Goal: Check status: Check status

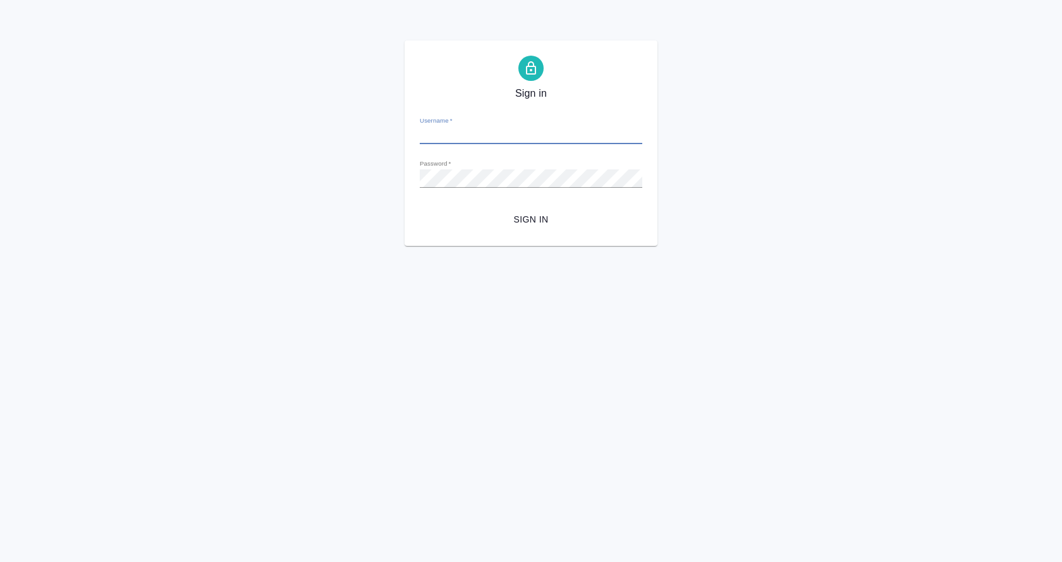
type input "[EMAIL_ADDRESS][DOMAIN_NAME]"
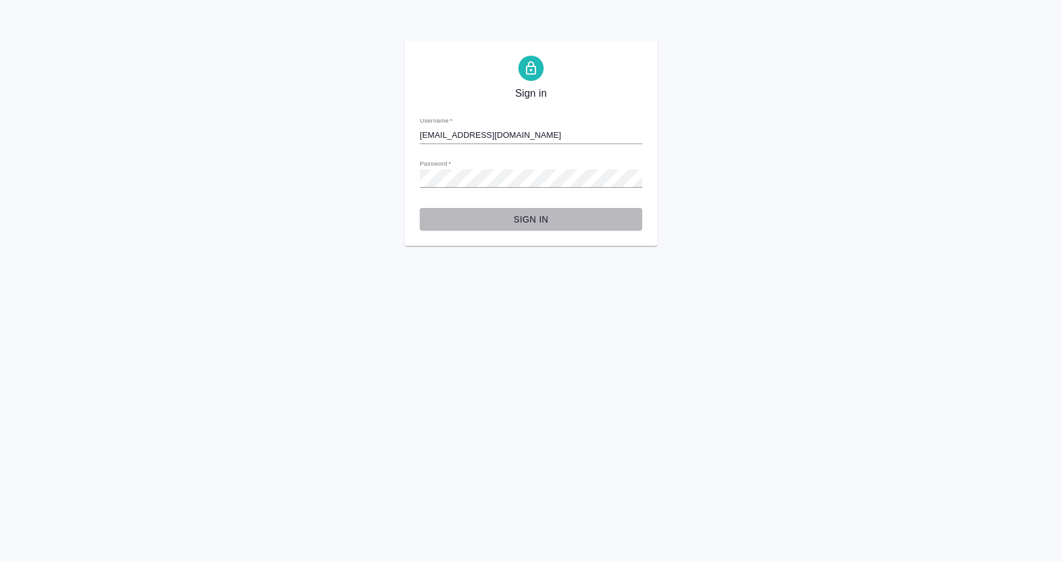
click at [518, 220] on span "Sign in" at bounding box center [531, 220] width 202 height 16
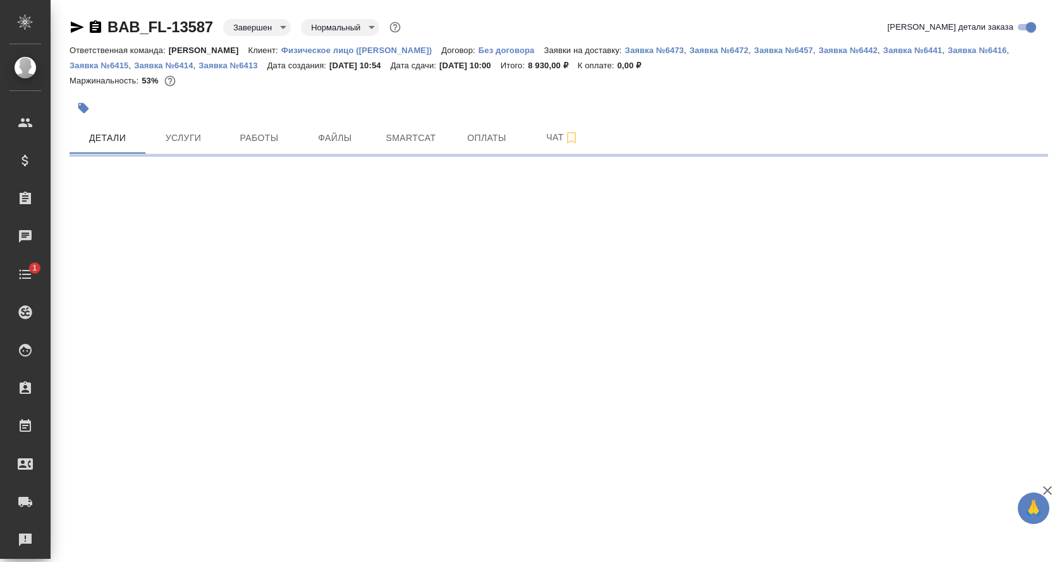
select select "RU"
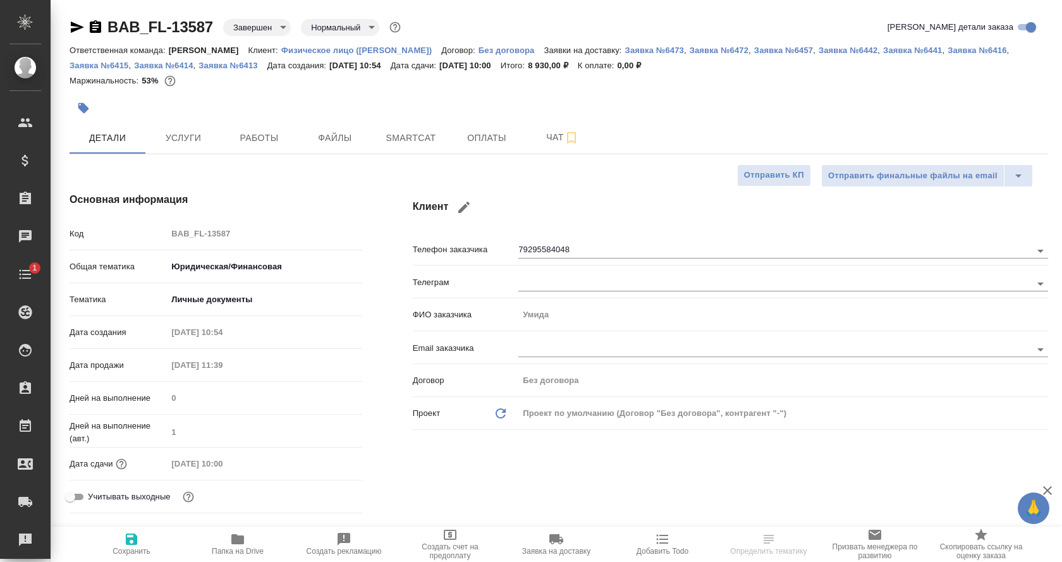
type textarea "x"
type input "[PERSON_NAME]"
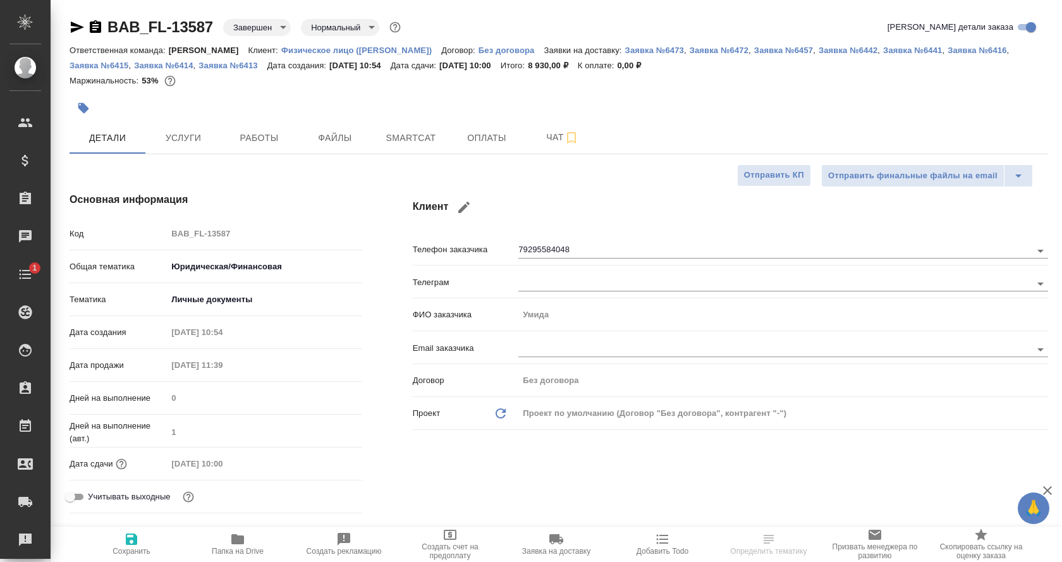
type input "[PERSON_NAME]"
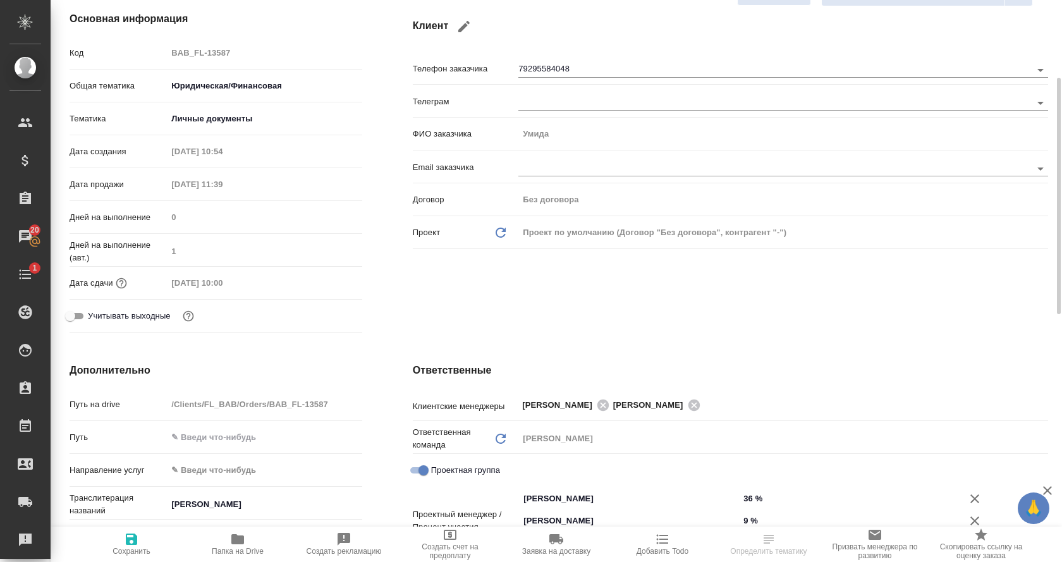
scroll to position [182, 0]
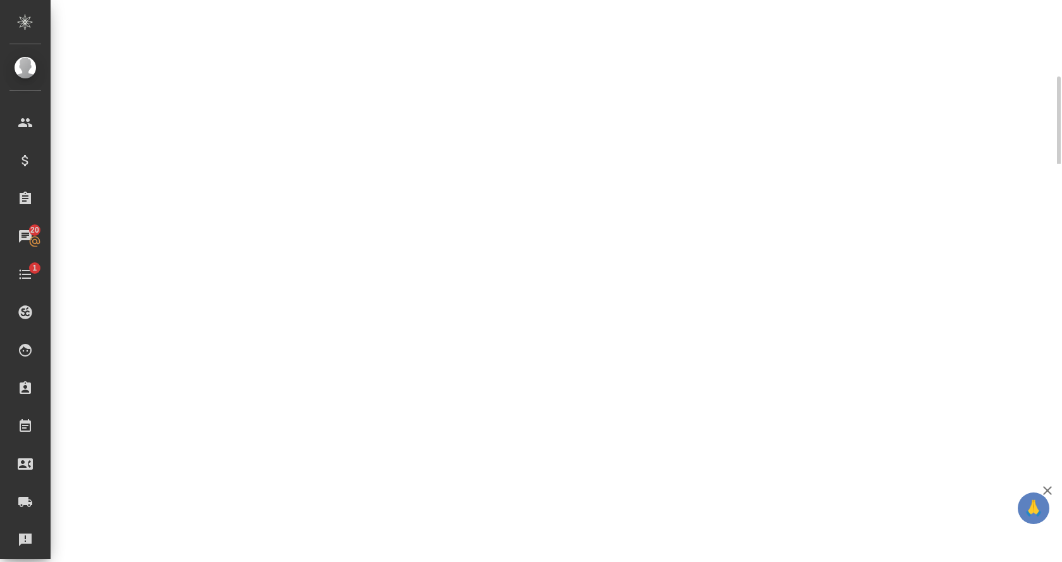
select select "RU"
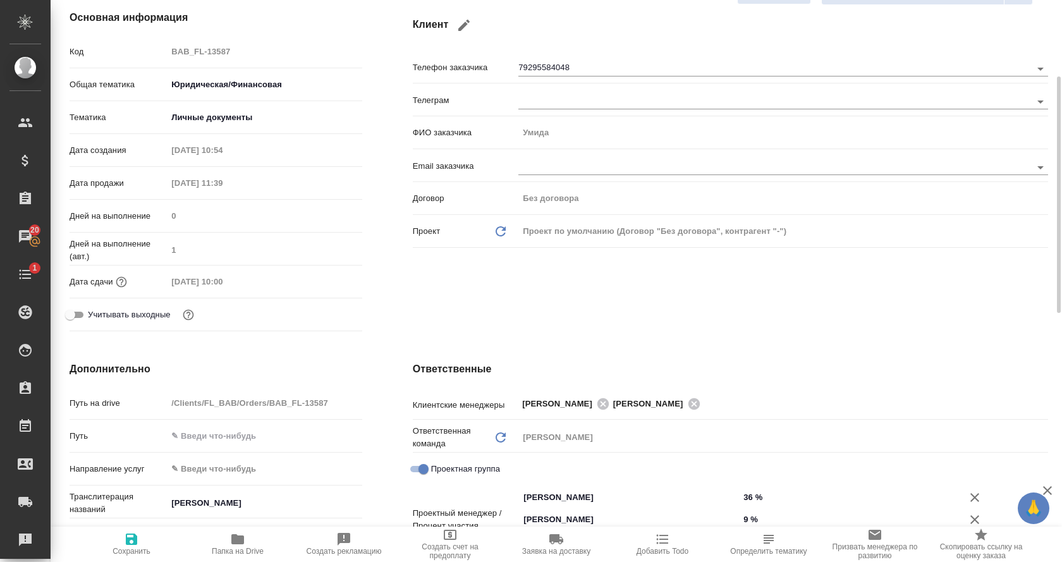
type textarea "x"
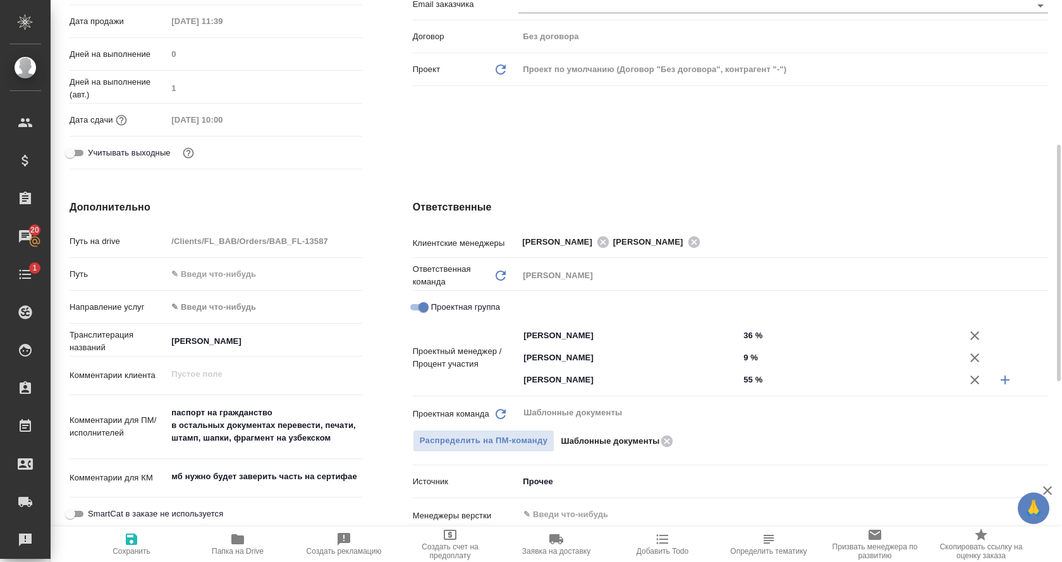
scroll to position [345, 0]
type textarea "x"
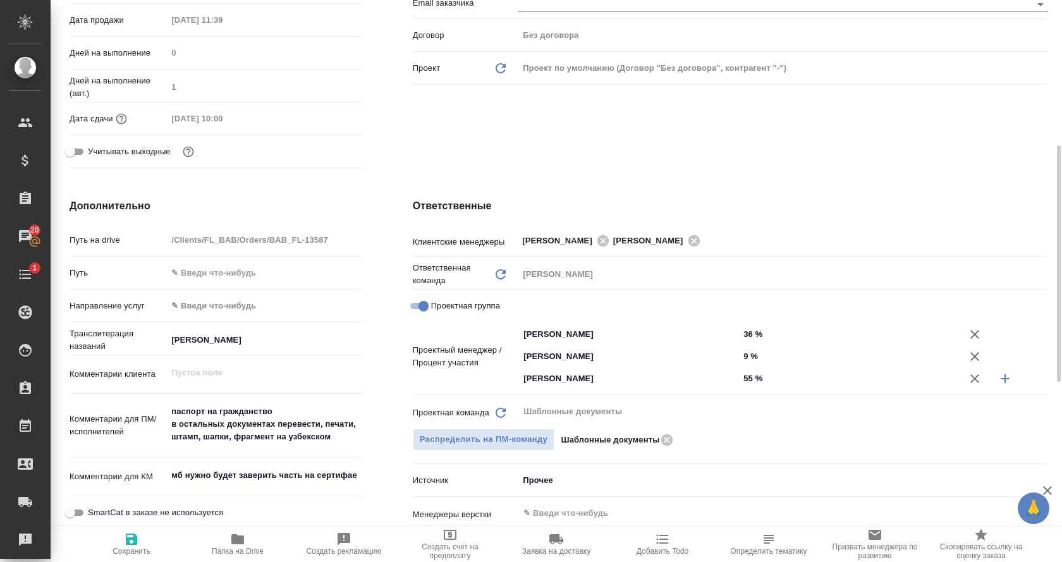
type textarea "x"
click at [280, 207] on h4 "Дополнительно" at bounding box center [216, 206] width 293 height 15
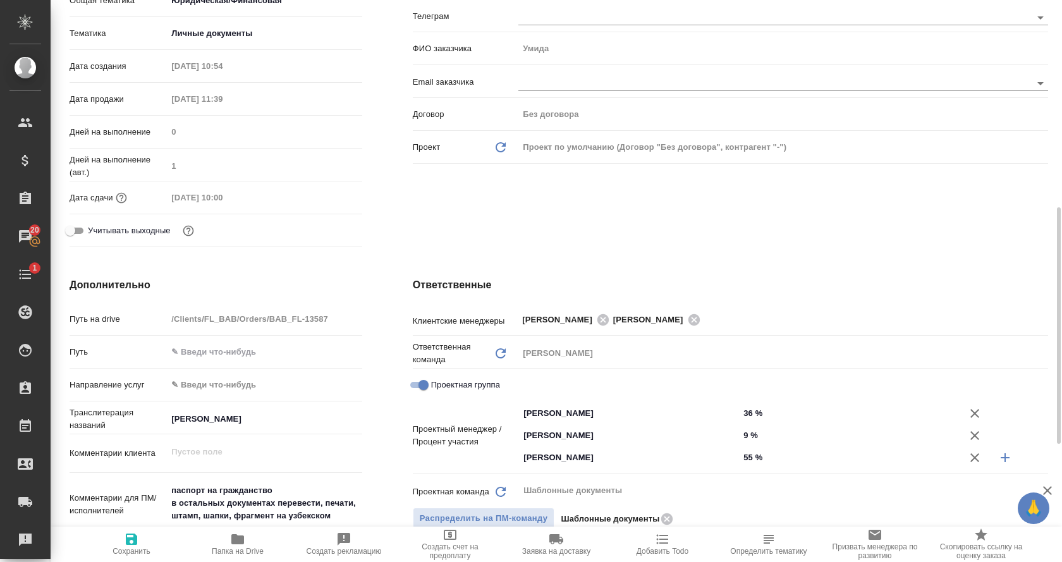
scroll to position [0, 0]
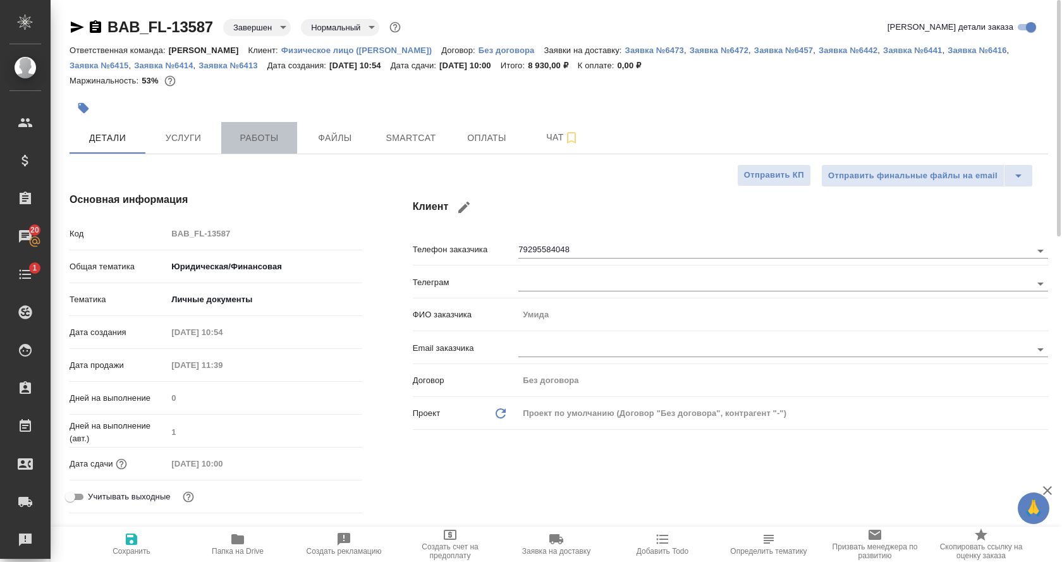
click at [271, 133] on span "Работы" at bounding box center [259, 138] width 61 height 16
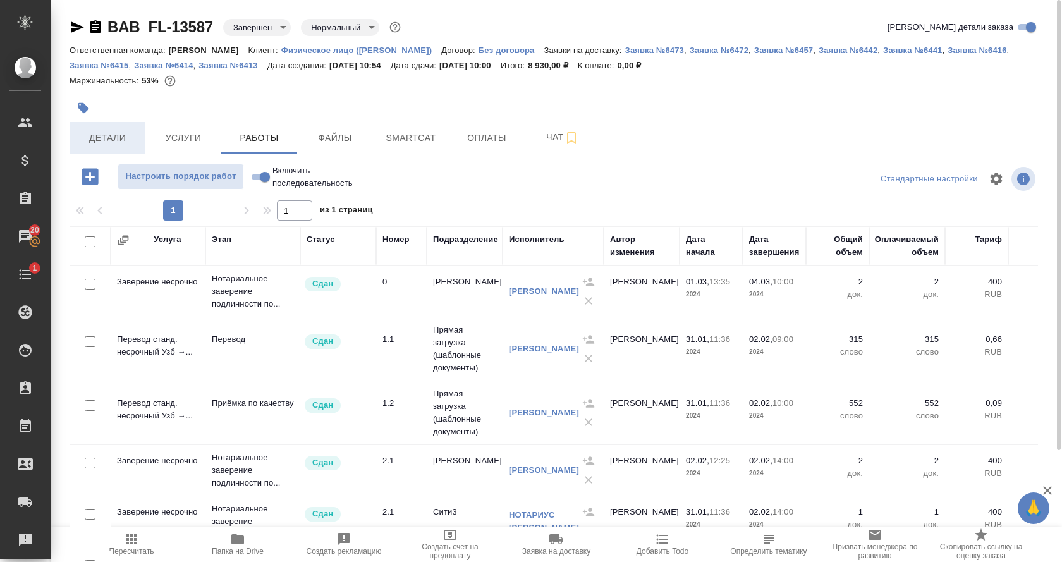
click at [123, 134] on span "Детали" at bounding box center [107, 138] width 61 height 16
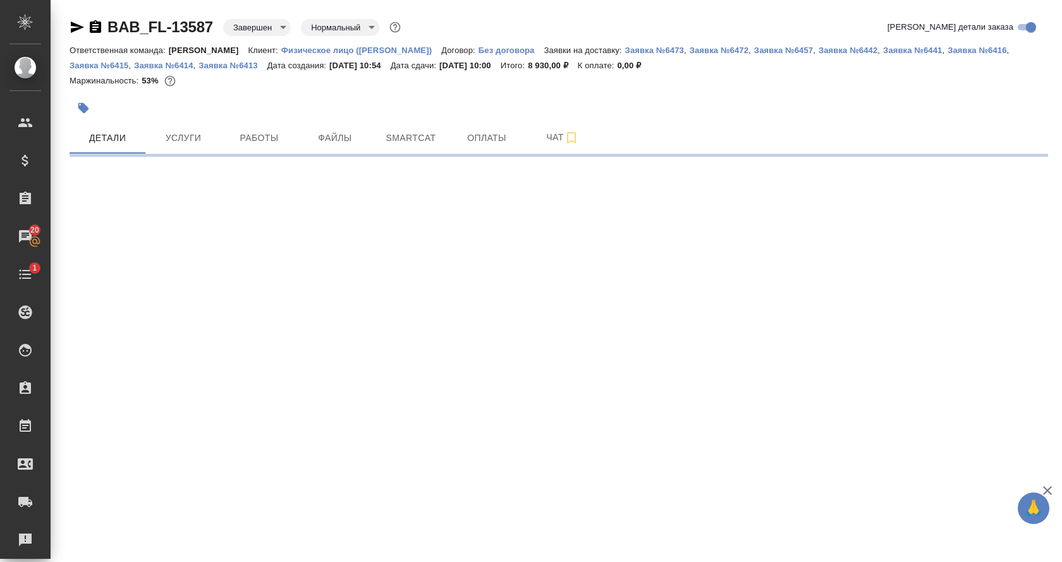
select select "RU"
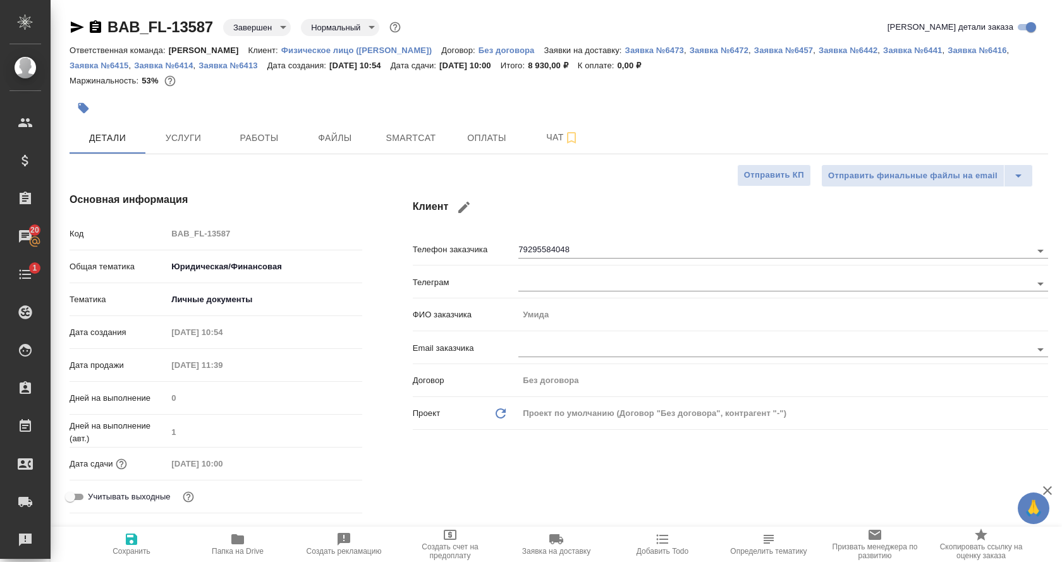
type textarea "x"
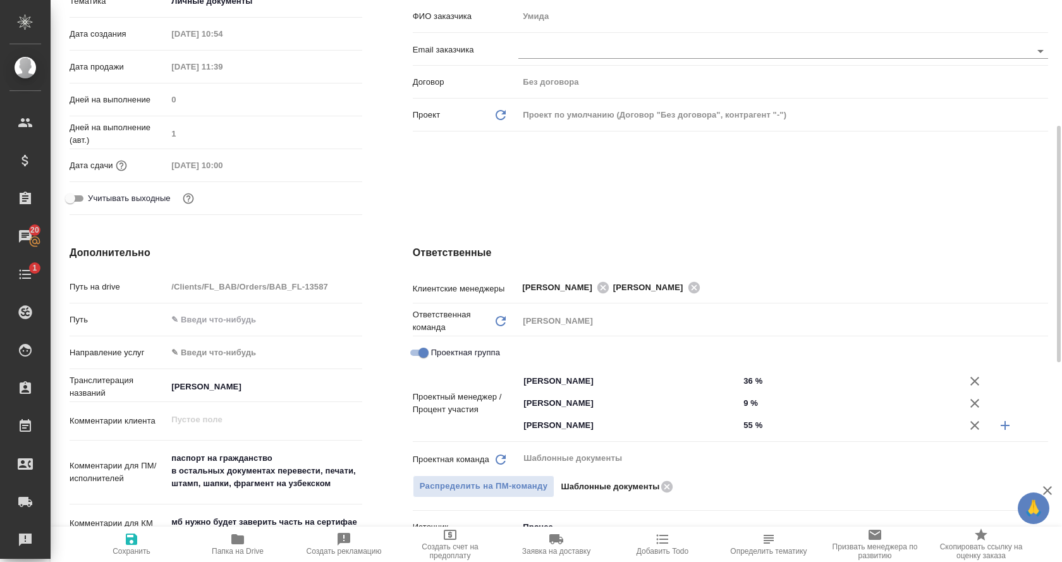
scroll to position [300, 0]
type textarea "x"
